Goal: Use online tool/utility: Utilize a website feature to perform a specific function

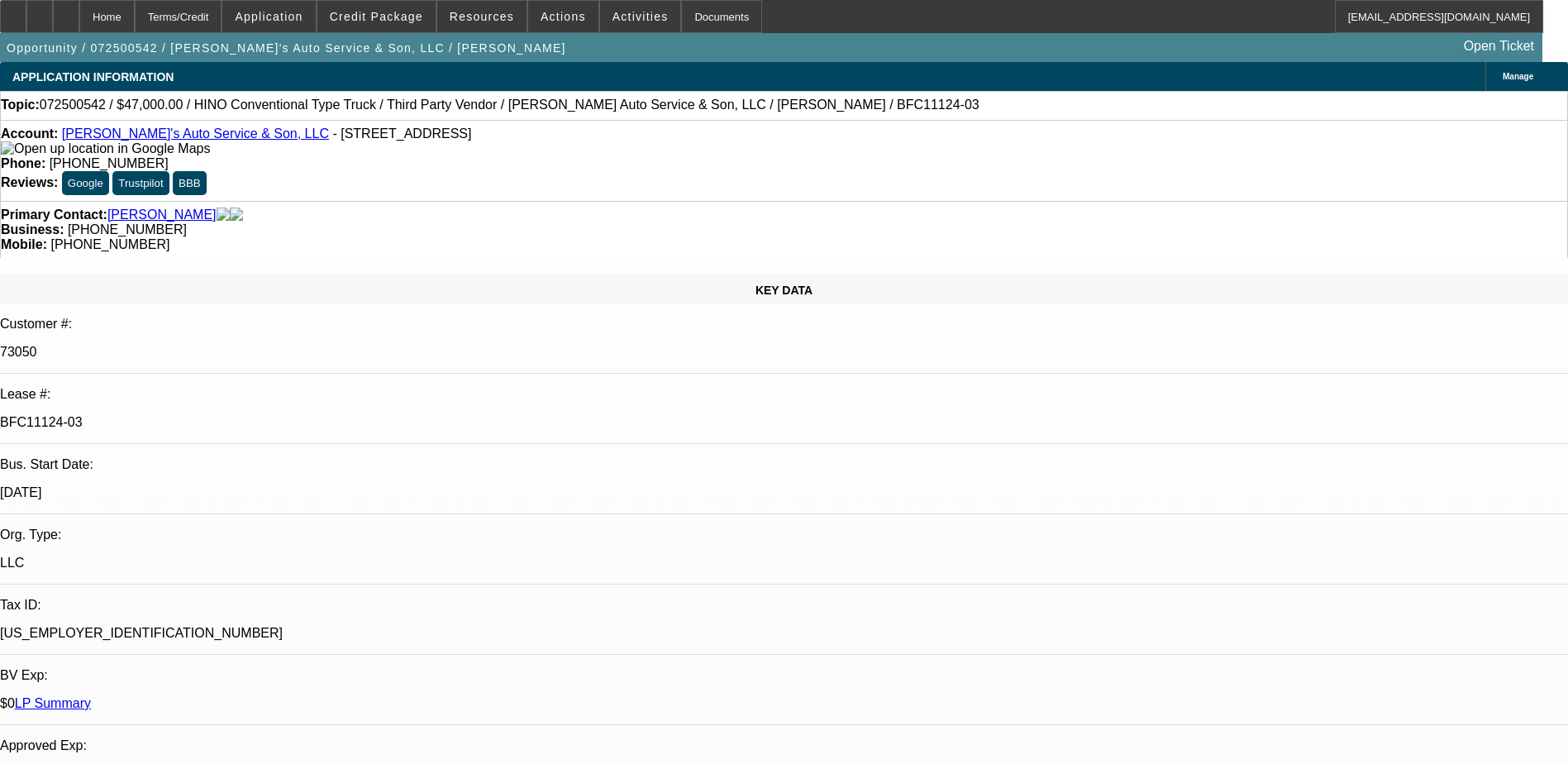
select select "0"
select select "6"
select select "0"
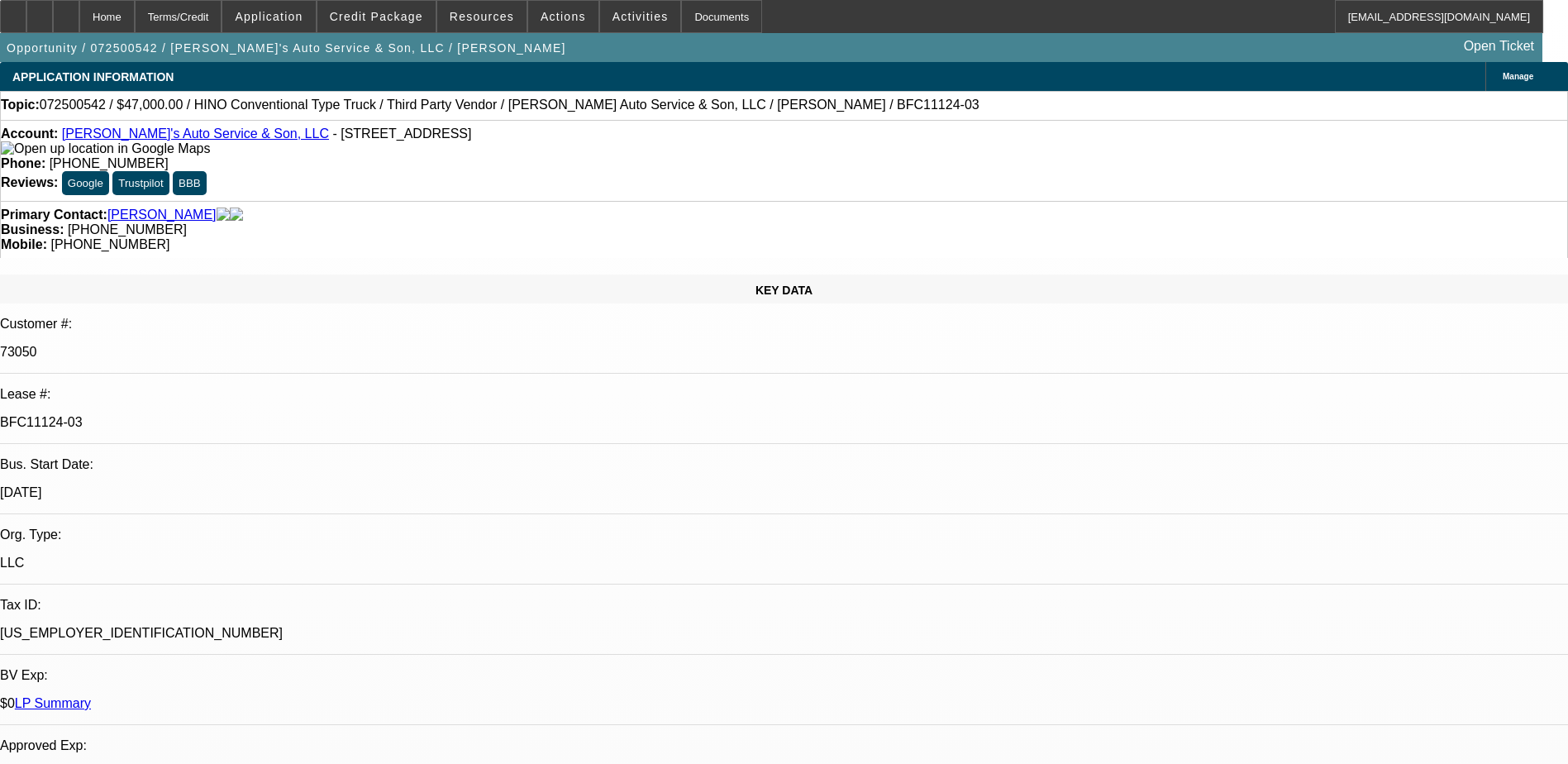
select select "0"
select select "0.1"
select select "4"
select select "0"
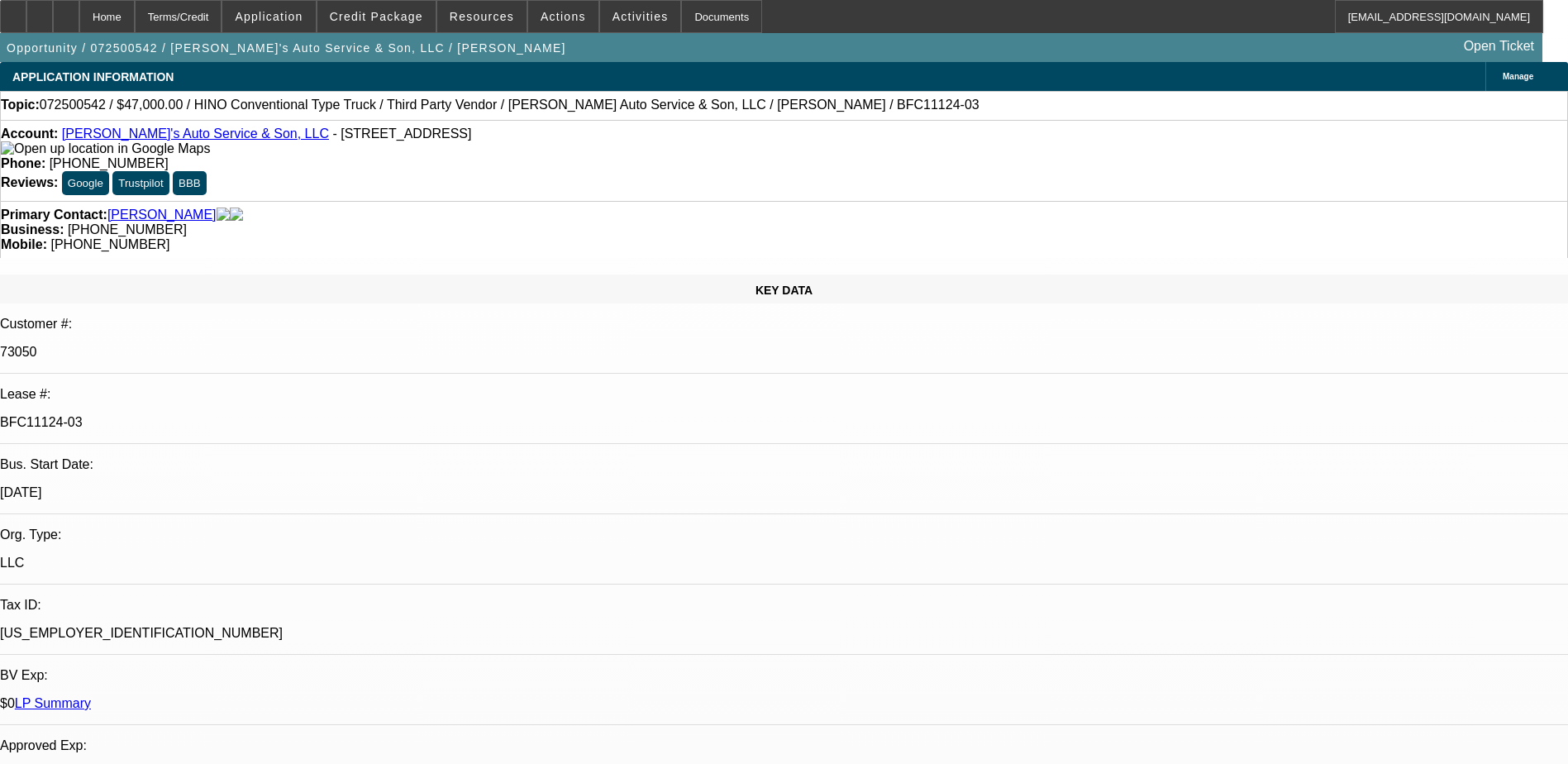
select select "0"
select select "6"
select select "0"
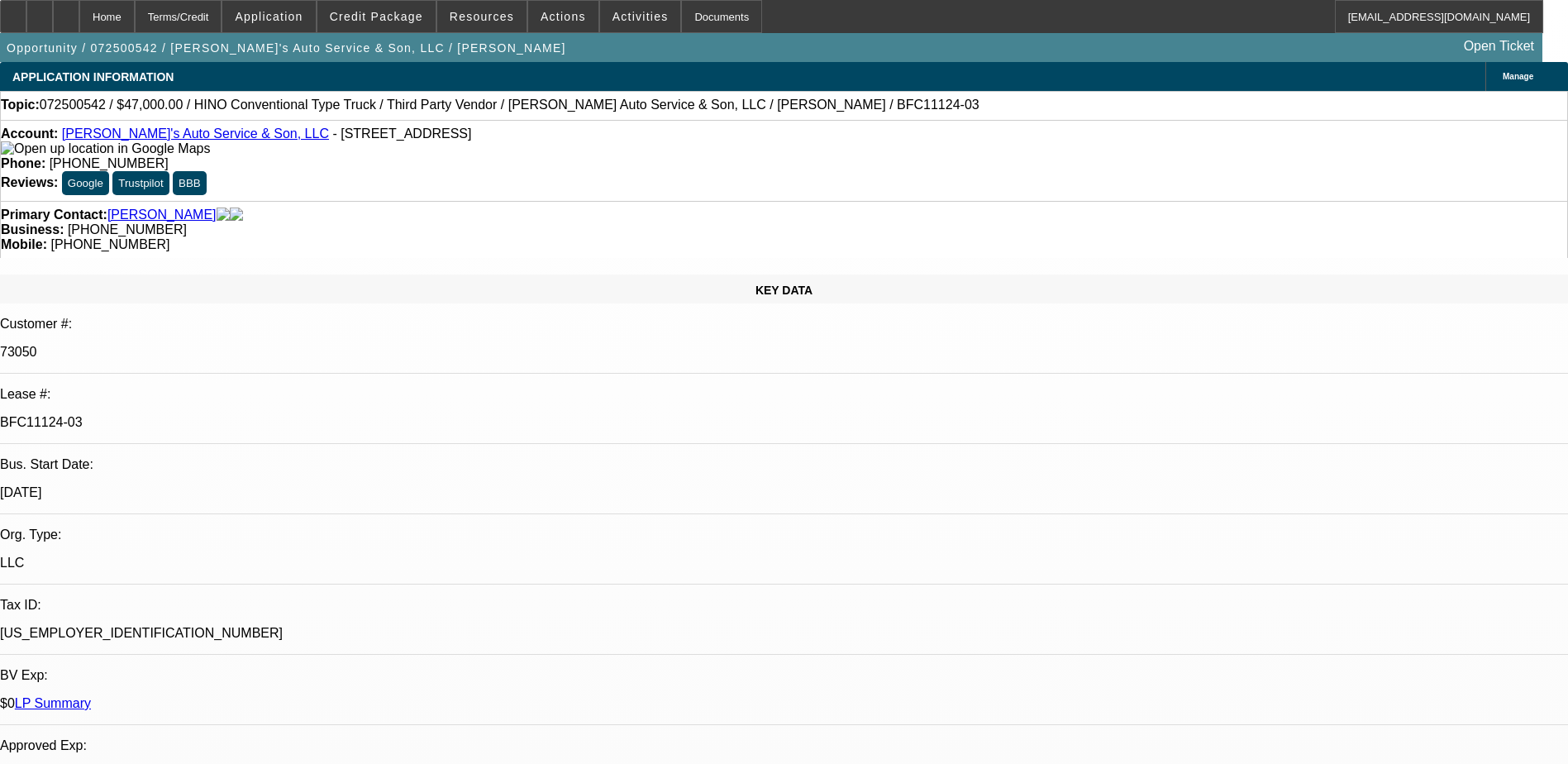
select select "6"
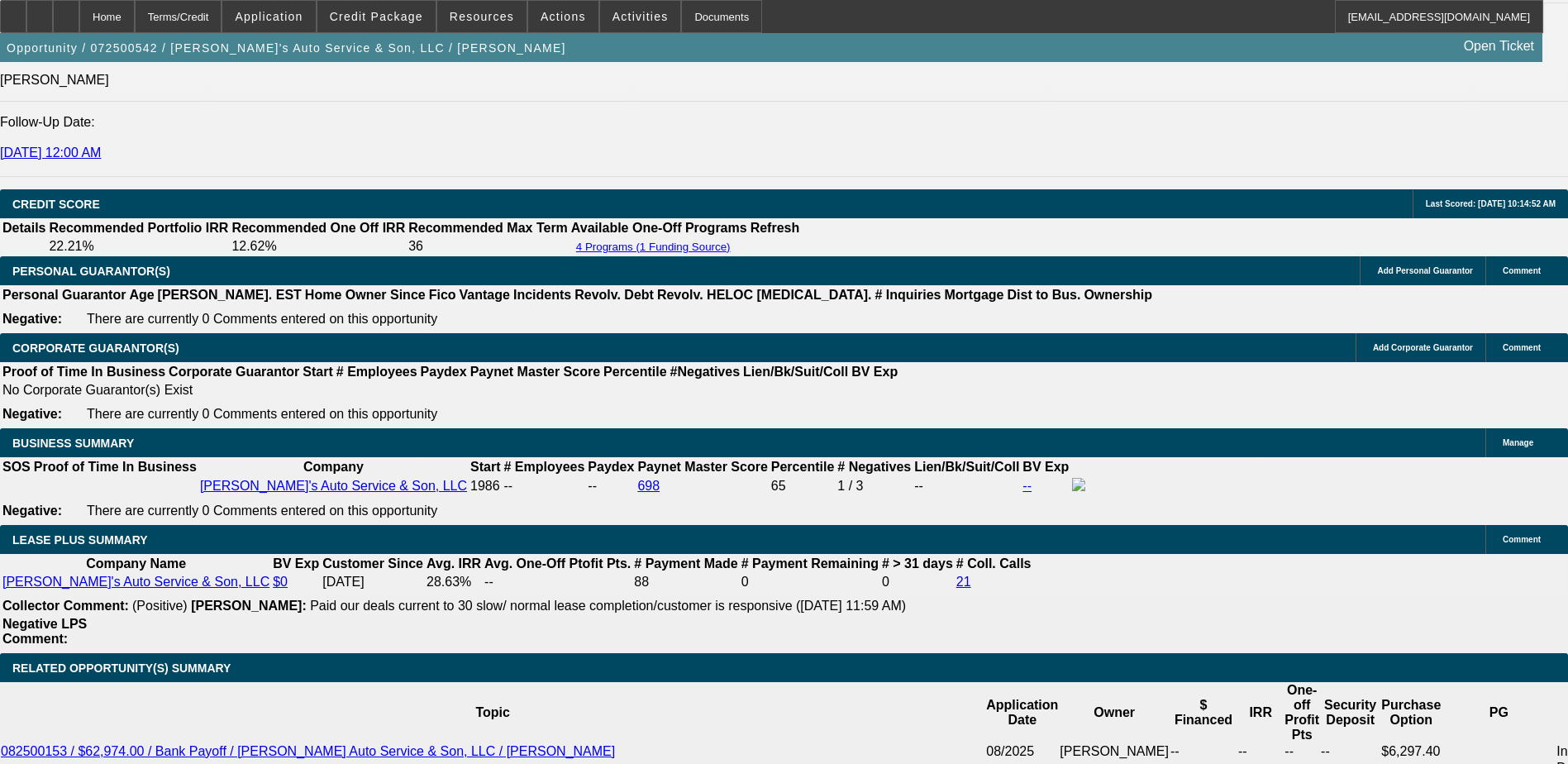
scroll to position [2233, 0]
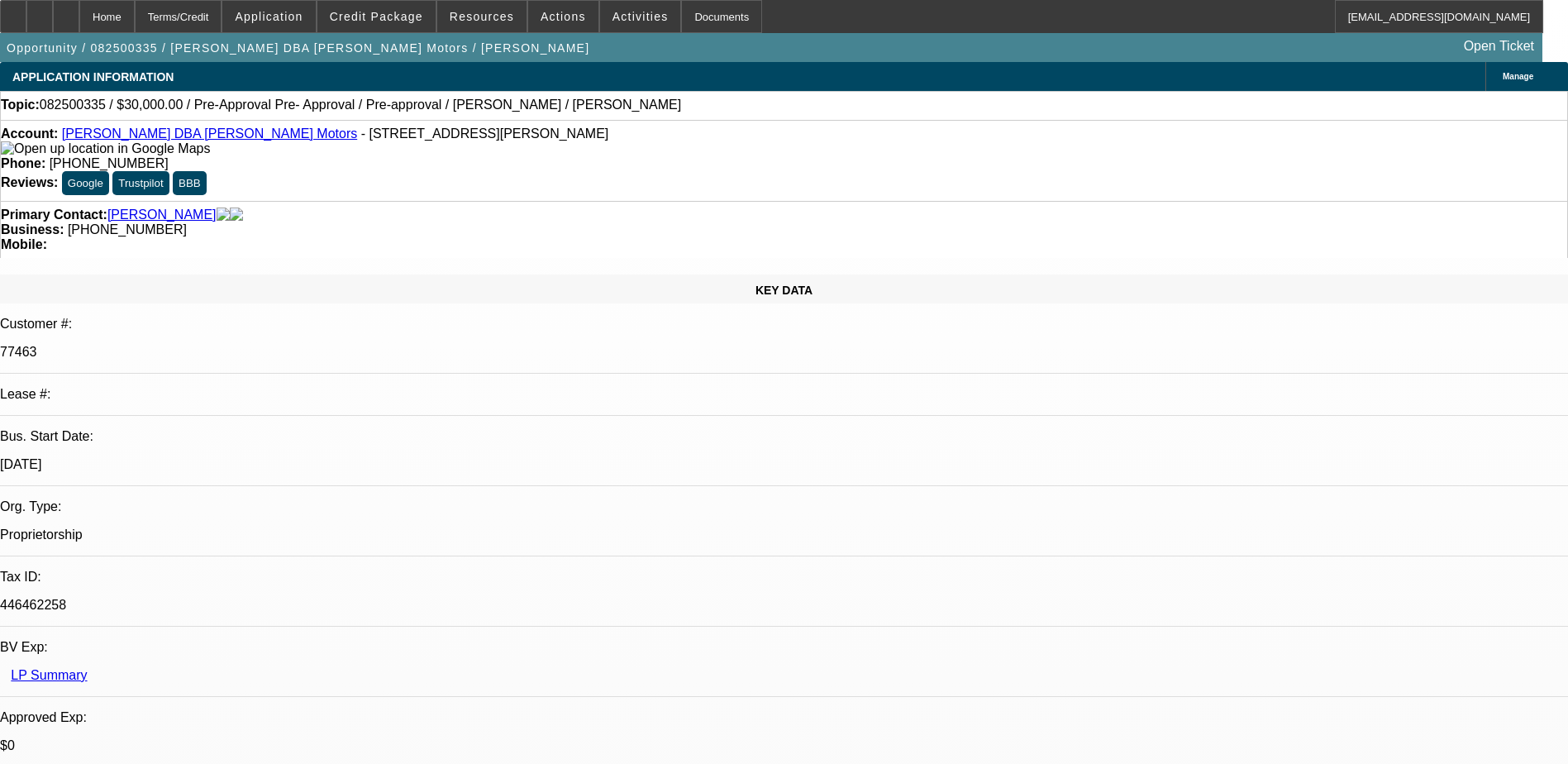
select select "0"
select select "6"
select select "0"
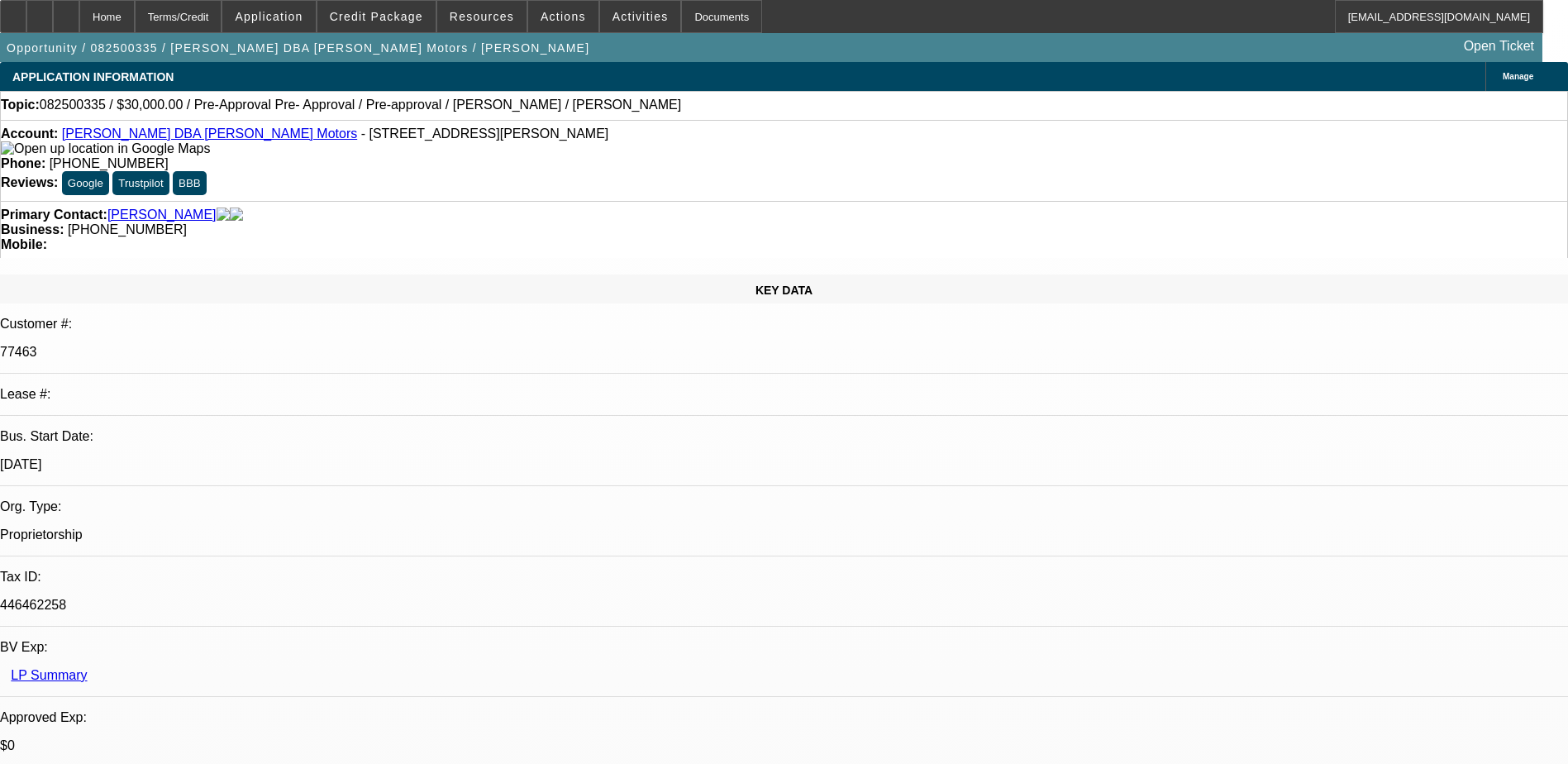
select select "0"
select select "6"
select select "0"
select select "2"
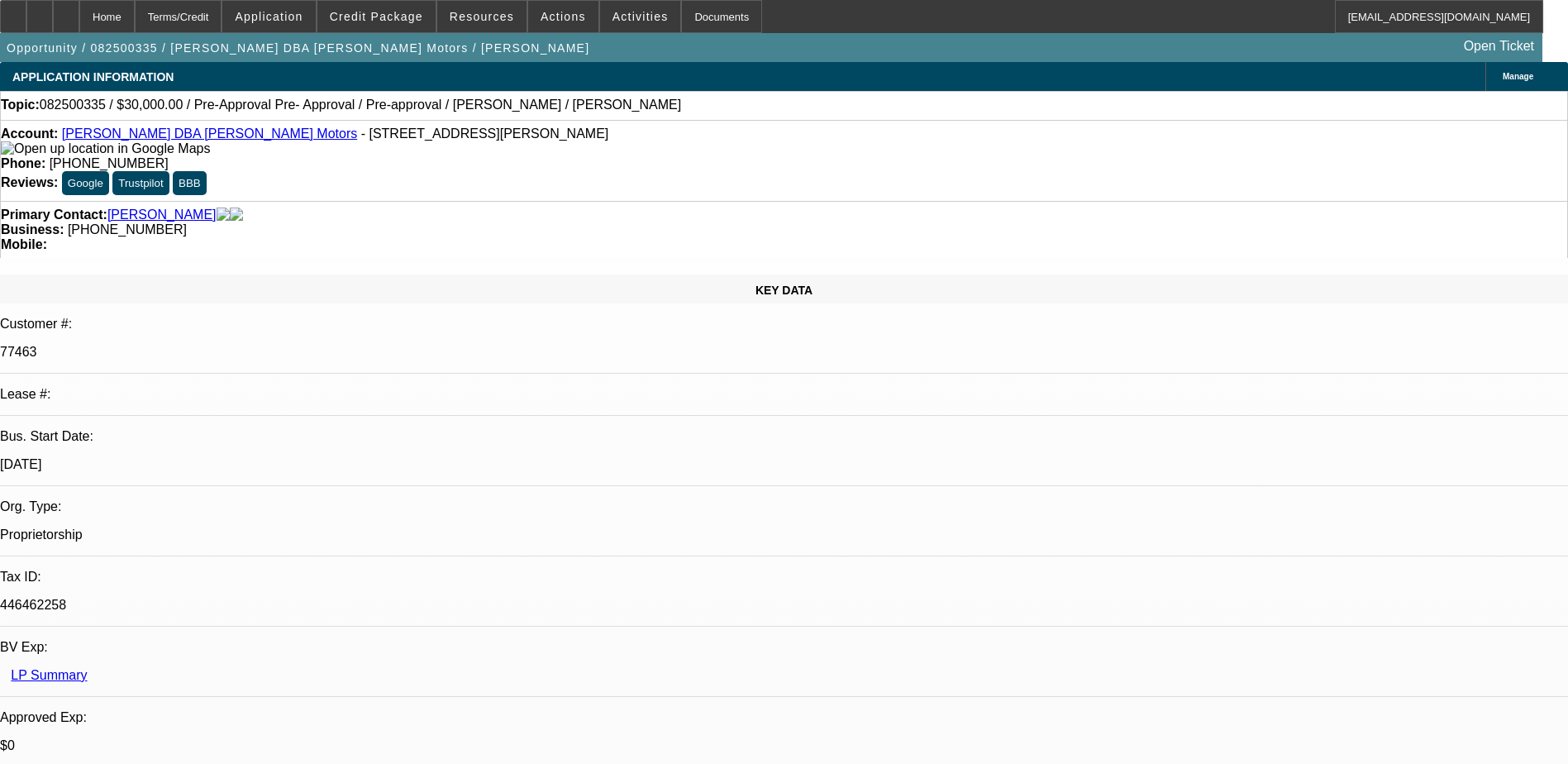
select select "2"
select select "0"
select select "6"
